Goal: Book appointment/travel/reservation

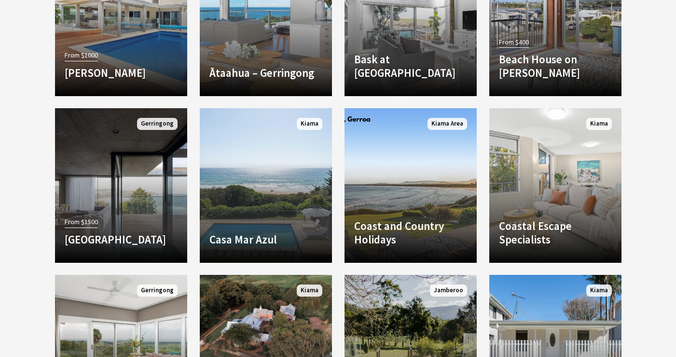
scroll to position [579, 0]
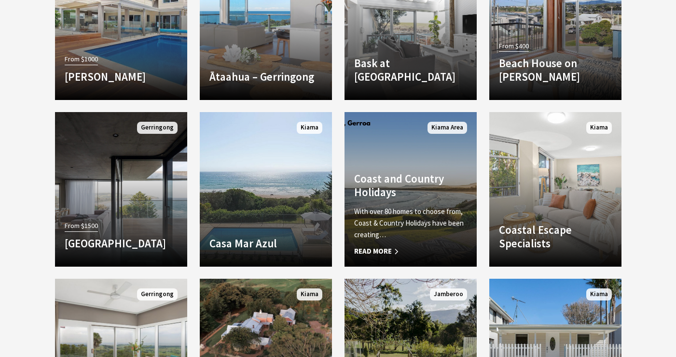
click at [412, 189] on h4 "Coast and Country Holidays" at bounding box center [410, 185] width 113 height 27
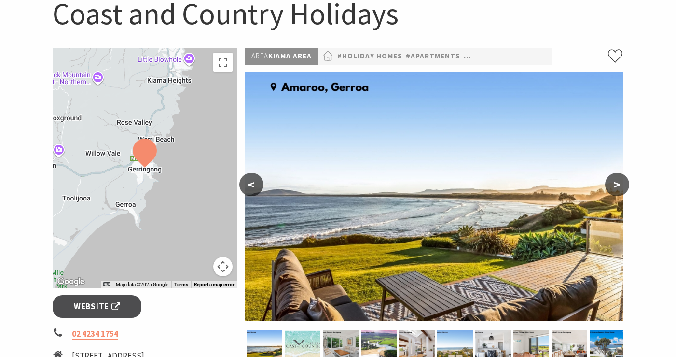
scroll to position [145, 0]
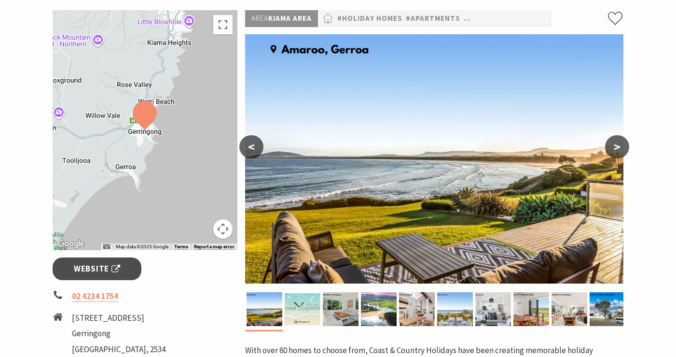
click at [614, 148] on button ">" at bounding box center [617, 146] width 24 height 23
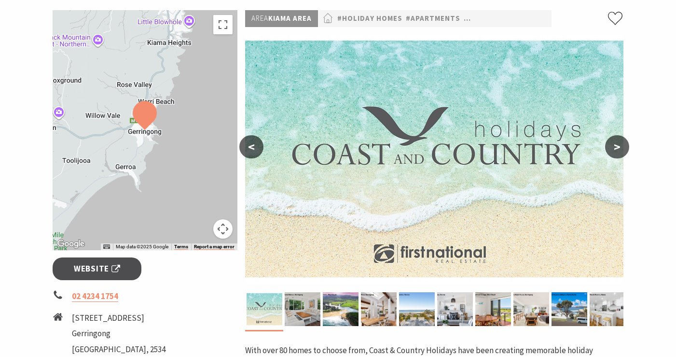
click at [614, 148] on button ">" at bounding box center [617, 146] width 24 height 23
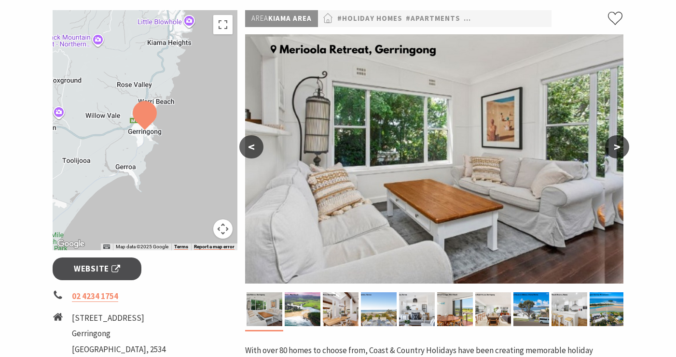
click at [614, 148] on button ">" at bounding box center [617, 146] width 24 height 23
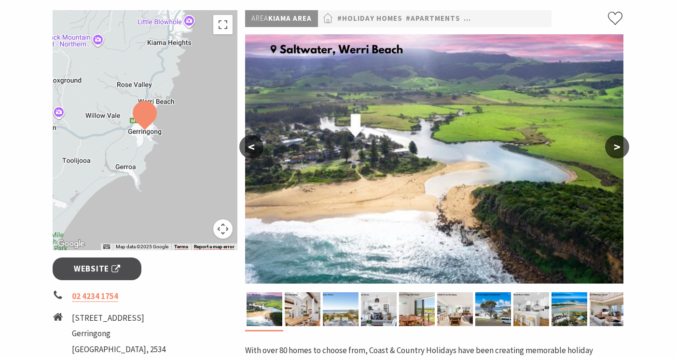
click at [614, 148] on button ">" at bounding box center [617, 146] width 24 height 23
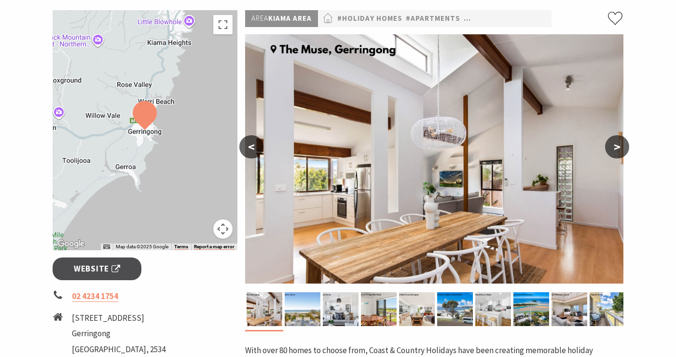
click at [614, 148] on button ">" at bounding box center [617, 146] width 24 height 23
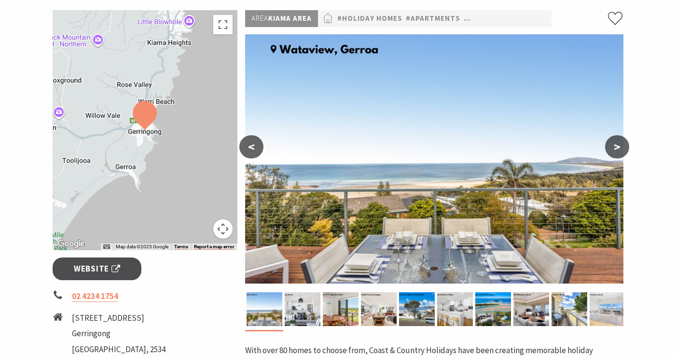
click at [614, 148] on button ">" at bounding box center [617, 146] width 24 height 23
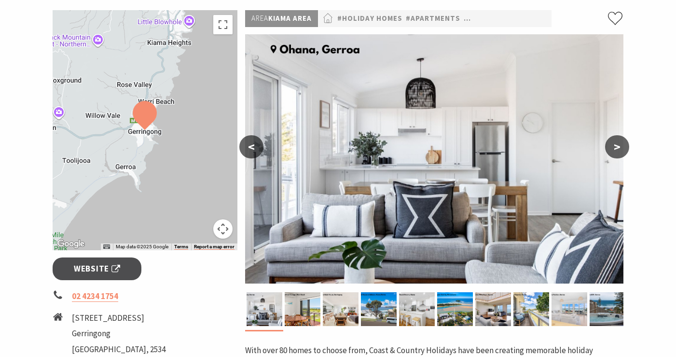
click at [614, 148] on button ">" at bounding box center [617, 146] width 24 height 23
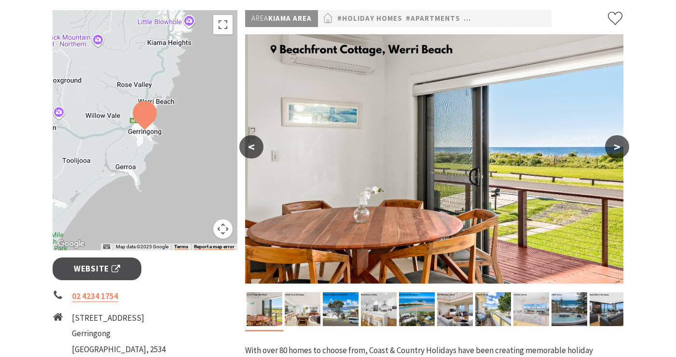
click at [614, 148] on button ">" at bounding box center [617, 146] width 24 height 23
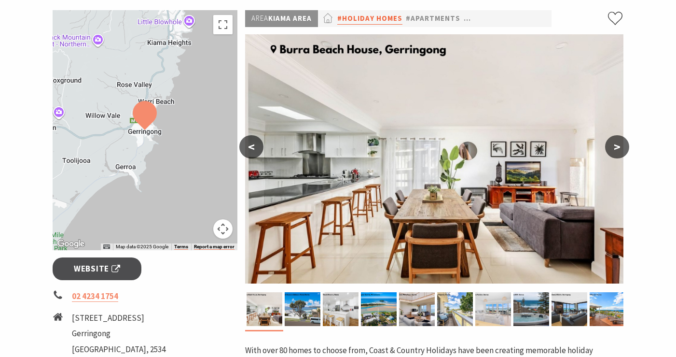
click at [360, 17] on link "#Holiday Homes" at bounding box center [369, 19] width 65 height 12
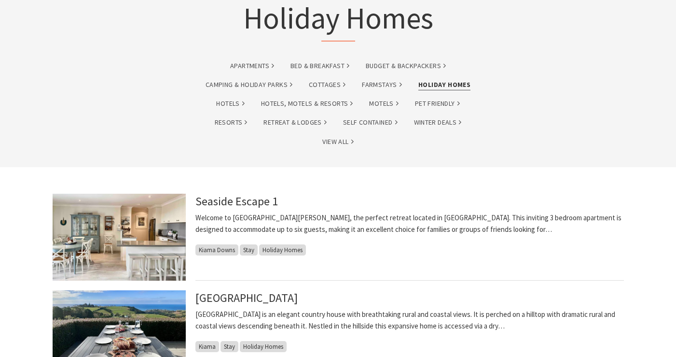
scroll to position [145, 0]
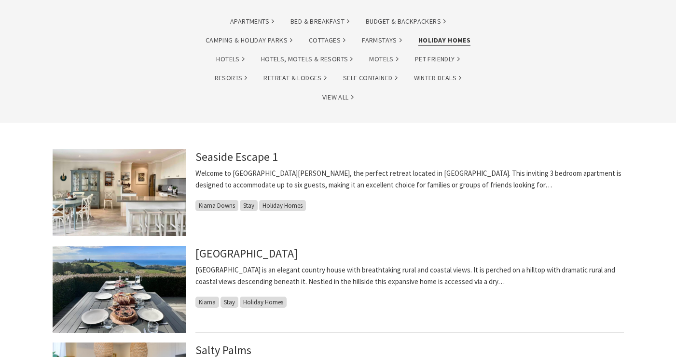
click at [131, 180] on img at bounding box center [119, 192] width 133 height 87
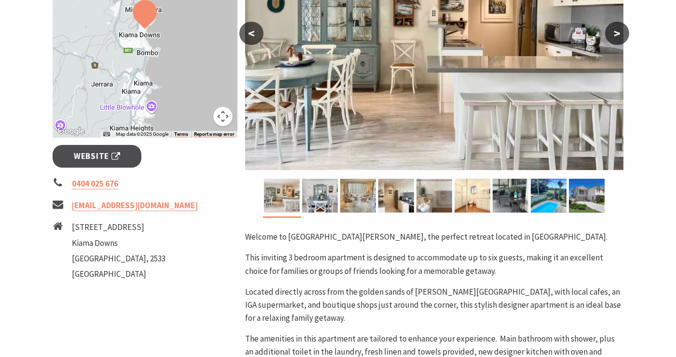
scroll to position [193, 0]
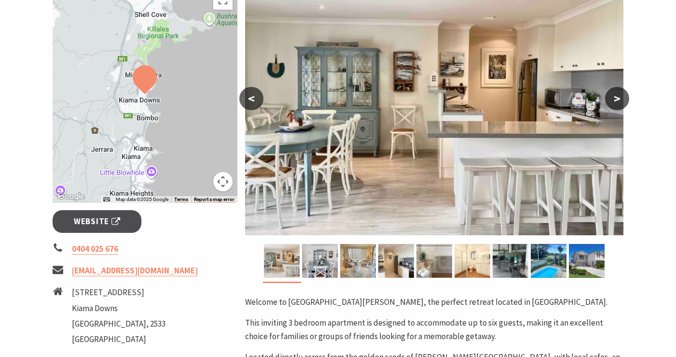
click at [620, 95] on button ">" at bounding box center [617, 98] width 24 height 23
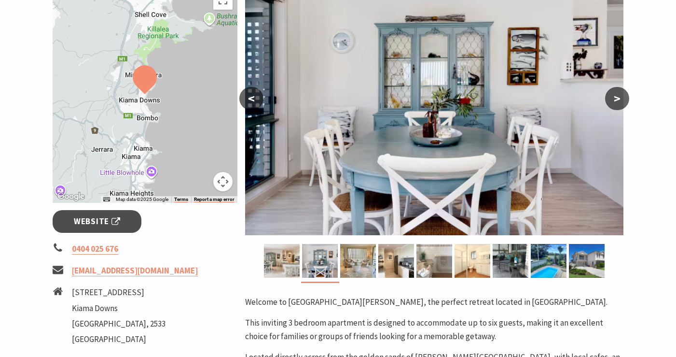
click at [620, 95] on button ">" at bounding box center [617, 98] width 24 height 23
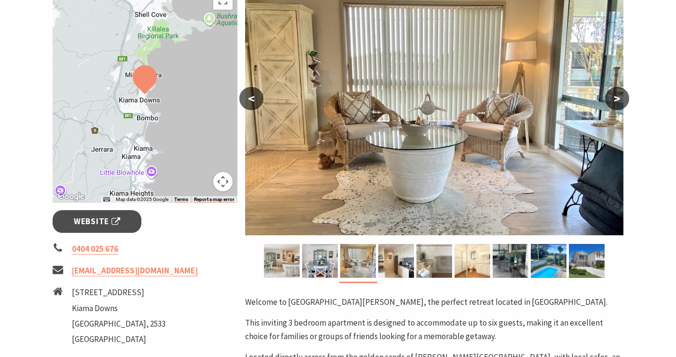
click at [620, 95] on button ">" at bounding box center [617, 98] width 24 height 23
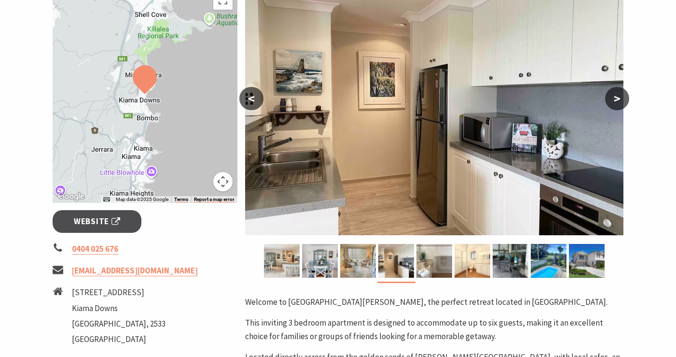
click at [620, 95] on button ">" at bounding box center [617, 98] width 24 height 23
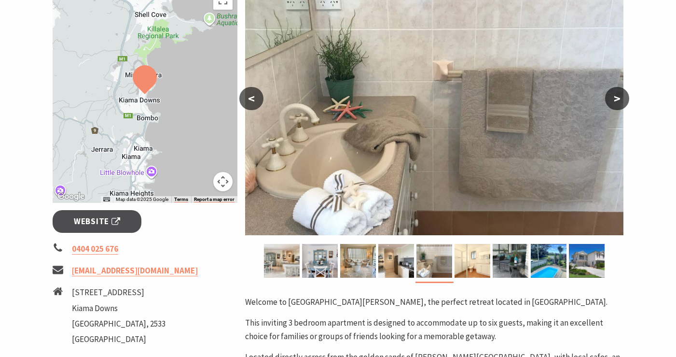
click at [620, 95] on button ">" at bounding box center [617, 98] width 24 height 23
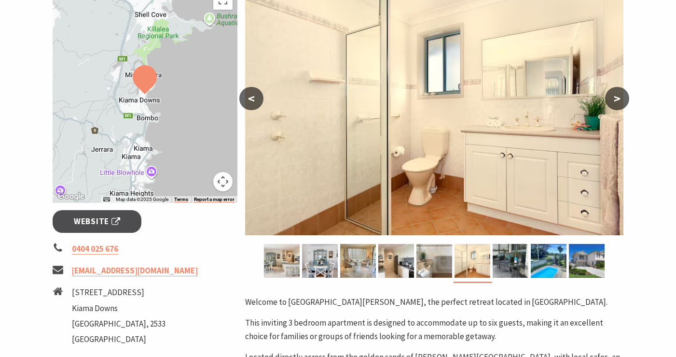
click at [620, 95] on button ">" at bounding box center [617, 98] width 24 height 23
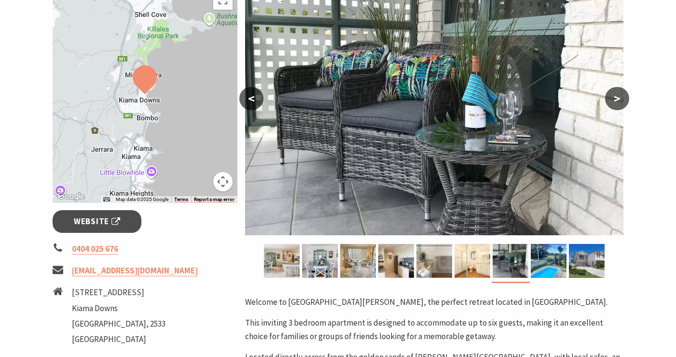
click at [620, 95] on button ">" at bounding box center [617, 98] width 24 height 23
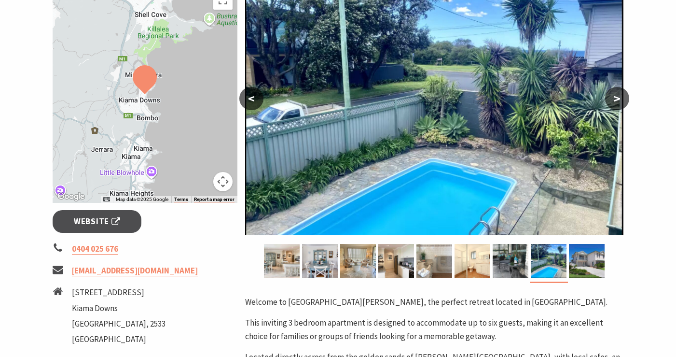
click at [620, 95] on button ">" at bounding box center [617, 98] width 24 height 23
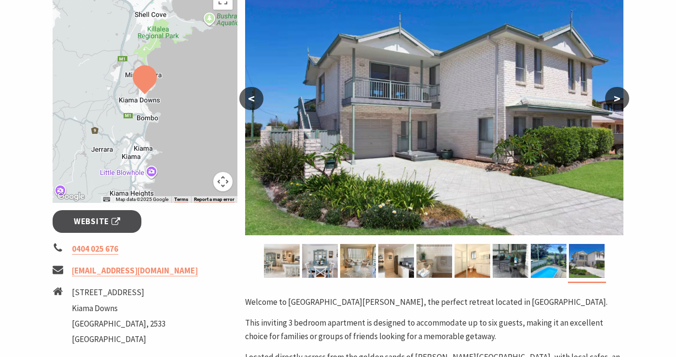
click at [620, 95] on button ">" at bounding box center [617, 98] width 24 height 23
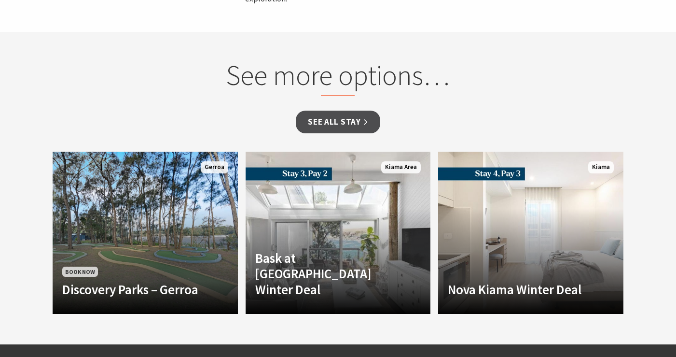
scroll to position [675, 0]
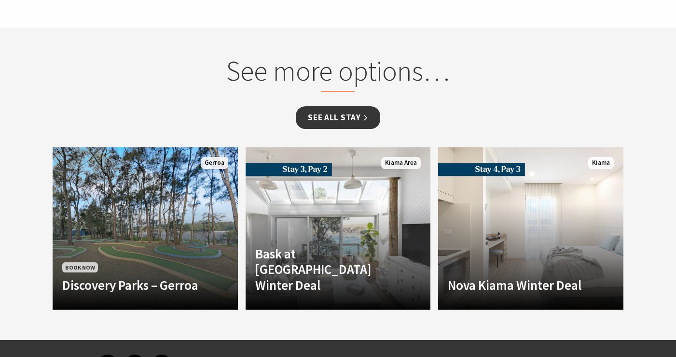
click at [339, 106] on link "See all Stay" at bounding box center [338, 117] width 84 height 23
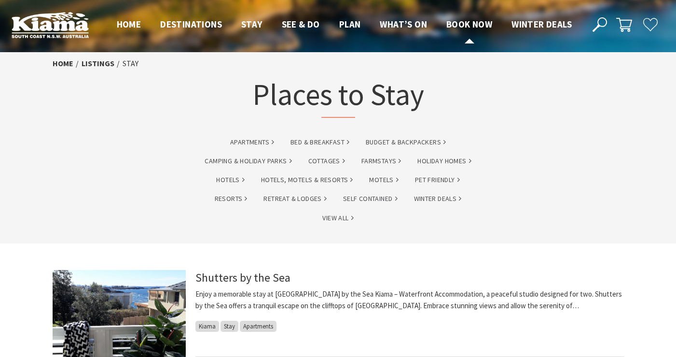
click at [475, 26] on span "Book now" at bounding box center [469, 24] width 46 height 12
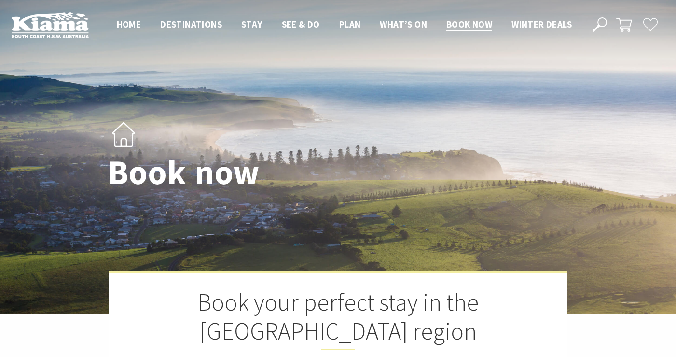
select select "3"
select select "2"
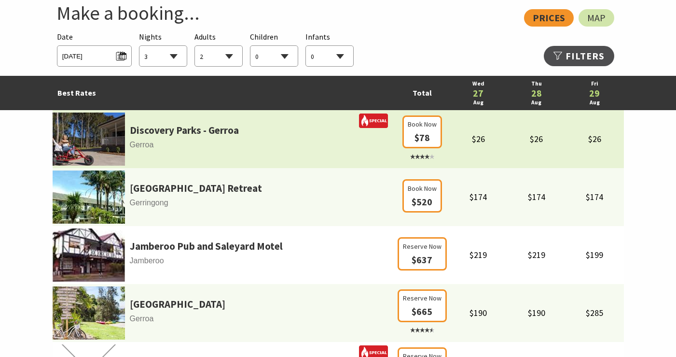
scroll to position [579, 0]
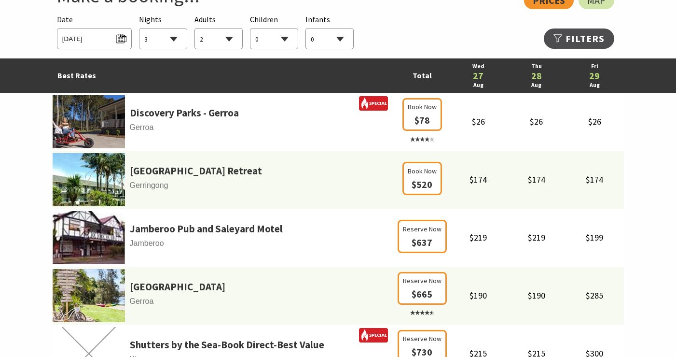
click at [287, 36] on select "0 1 2 3 4 5 6 7 8 9 10 11 12 13 14 15 16 17 18 19 20 21 22 23 24 25 26 27 28 29…" at bounding box center [273, 38] width 47 height 21
select select "3"
click at [250, 28] on select "0 1 2 3 4 5 6 7 8 9 10 11 12 13 14 15 16 17 18 19 20 21 22 23 24 25 26 27 28 29…" at bounding box center [273, 38] width 47 height 21
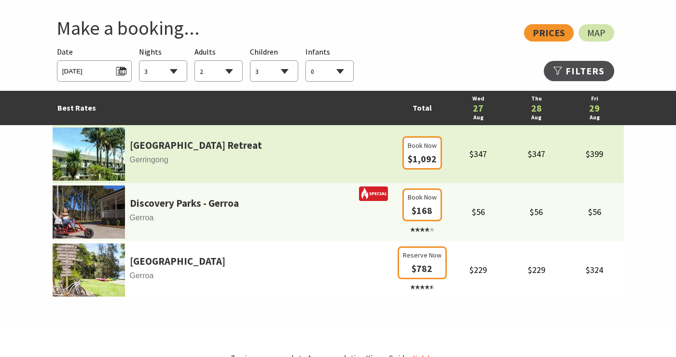
scroll to position [531, 0]
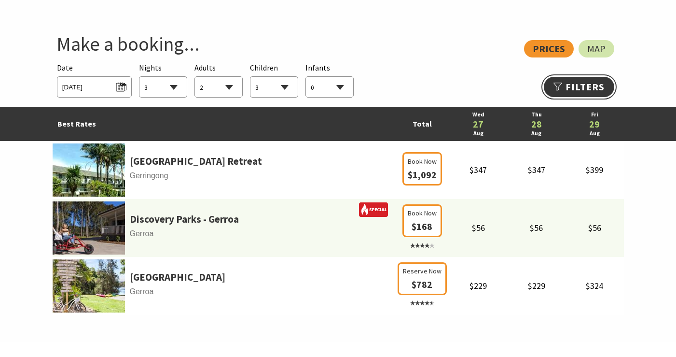
click at [578, 81] on link "Refine Results >>" at bounding box center [579, 87] width 70 height 20
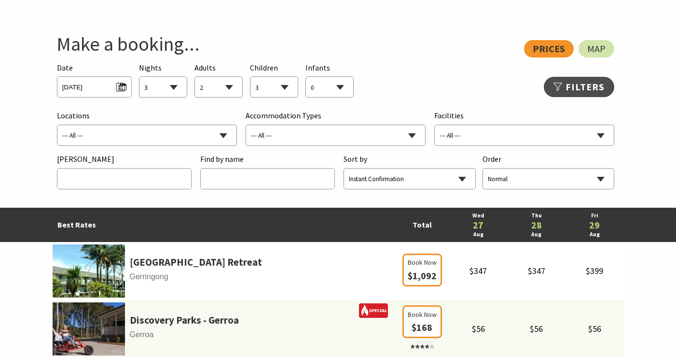
click at [414, 134] on select "--- All --- B&B/Guesthouse Budget/Backpackers Caravan Parks & Camping Chalets/V…" at bounding box center [335, 135] width 179 height 21
select select "Houses"
click at [246, 125] on select "--- All --- B&B/Guesthouse Budget/Backpackers Caravan Parks & Camping Chalets/V…" at bounding box center [335, 135] width 179 height 21
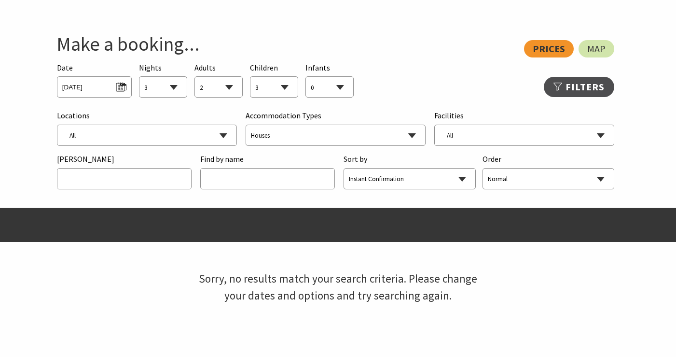
click at [224, 134] on select "--- All --- Bombo Gerringong Gerroa [GEOGRAPHIC_DATA] [GEOGRAPHIC_DATA] [GEOGRA…" at bounding box center [146, 135] width 179 height 21
select select "Kiama"
click at [57, 125] on select "--- All --- Bombo Gerringong Gerroa [GEOGRAPHIC_DATA] [GEOGRAPHIC_DATA] [GEOGRA…" at bounding box center [146, 135] width 179 height 21
click at [411, 141] on select "--- All --- B&B/Guesthouse Budget/Backpackers Caravan Parks & Camping Chalets/V…" at bounding box center [335, 135] width 179 height 21
select select "Farmstay"
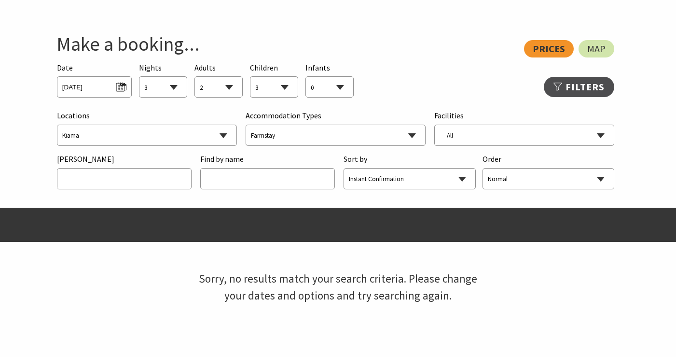
click at [246, 125] on select "--- All --- B&B/Guesthouse Budget/Backpackers Caravan Parks & Camping Chalets/V…" at bounding box center [335, 135] width 179 height 21
click at [418, 135] on select "--- All --- B&B/Guesthouse Budget/Backpackers Caravan Parks & Camping Chalets/V…" at bounding box center [335, 135] width 179 height 21
select select
click at [246, 125] on select "--- All --- B&B/Guesthouse Budget/Backpackers Caravan Parks & Camping Chalets/V…" at bounding box center [335, 135] width 179 height 21
click at [223, 131] on select "--- All --- Bombo Gerringong Gerroa [GEOGRAPHIC_DATA] [GEOGRAPHIC_DATA] [GEOGRA…" at bounding box center [146, 135] width 179 height 21
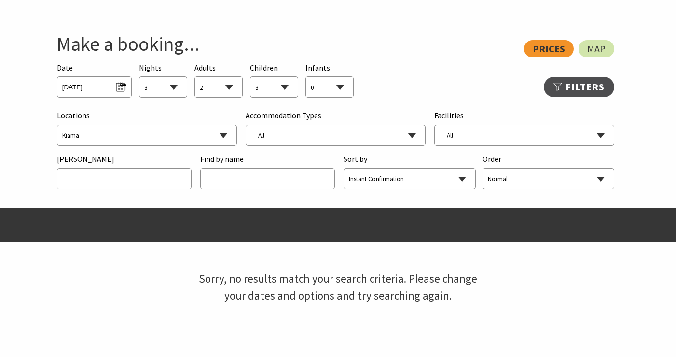
click at [57, 125] on select "--- All --- Bombo Gerringong Gerroa [GEOGRAPHIC_DATA] [GEOGRAPHIC_DATA] [GEOGRA…" at bounding box center [146, 135] width 179 height 21
click at [227, 136] on select "--- All --- Bombo Gerringong Gerroa [GEOGRAPHIC_DATA] [GEOGRAPHIC_DATA] [GEOGRA…" at bounding box center [146, 135] width 179 height 21
select select
click at [57, 125] on select "--- All --- Bombo Gerringong Gerroa [GEOGRAPHIC_DATA] [GEOGRAPHIC_DATA] [GEOGRA…" at bounding box center [146, 135] width 179 height 21
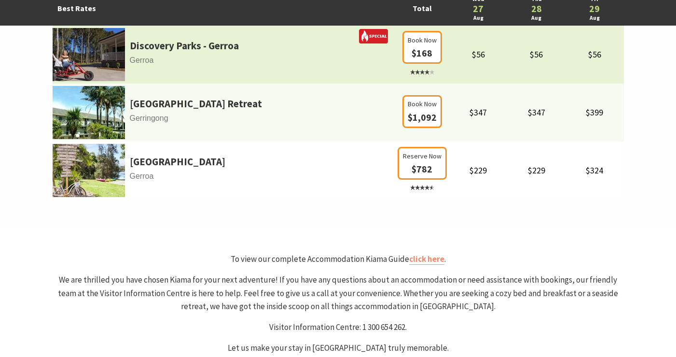
scroll to position [772, 0]
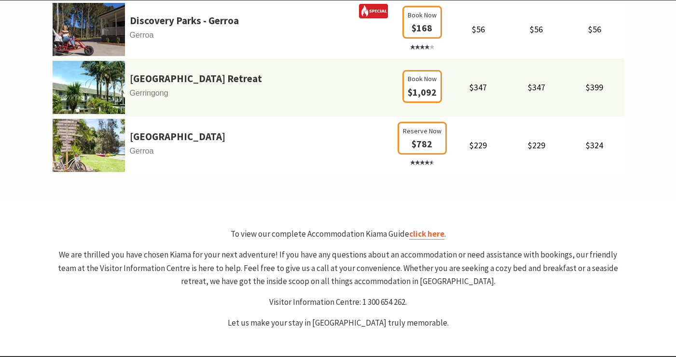
click at [436, 233] on link "click here" at bounding box center [426, 233] width 35 height 11
